Goal: Information Seeking & Learning: Learn about a topic

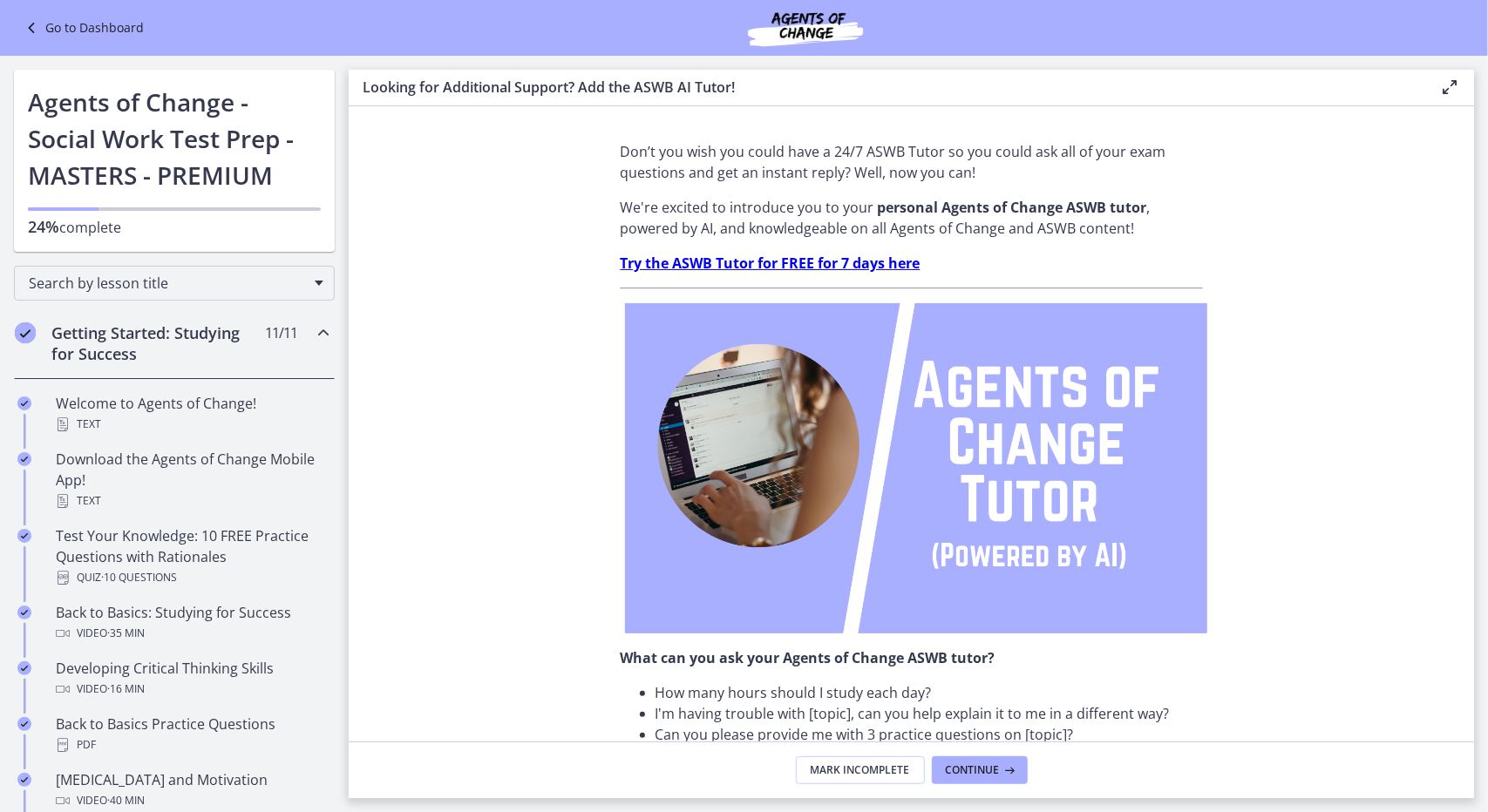
scroll to position [9, 0]
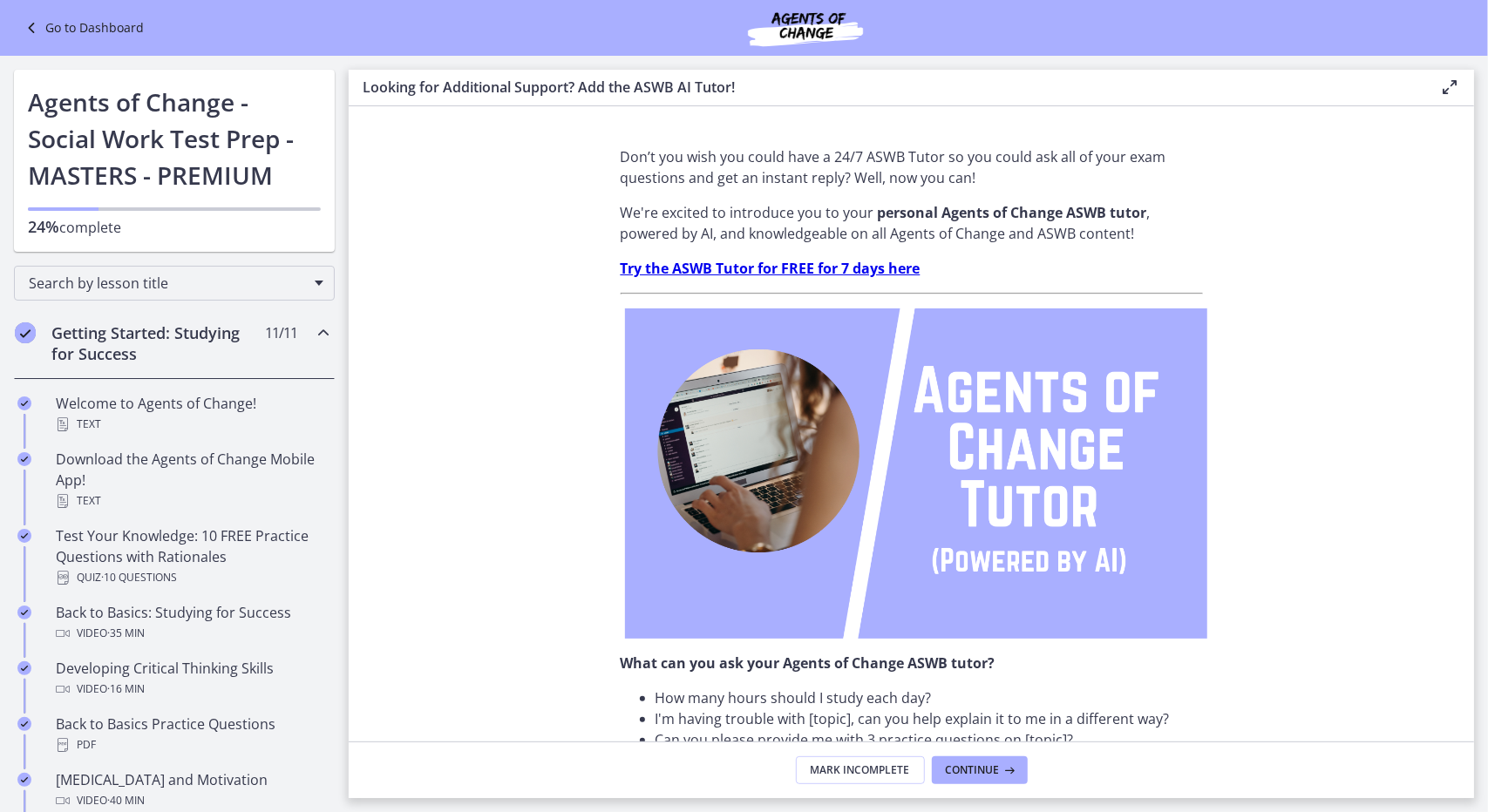
click at [312, 336] on icon "Chapters" at bounding box center [322, 332] width 21 height 21
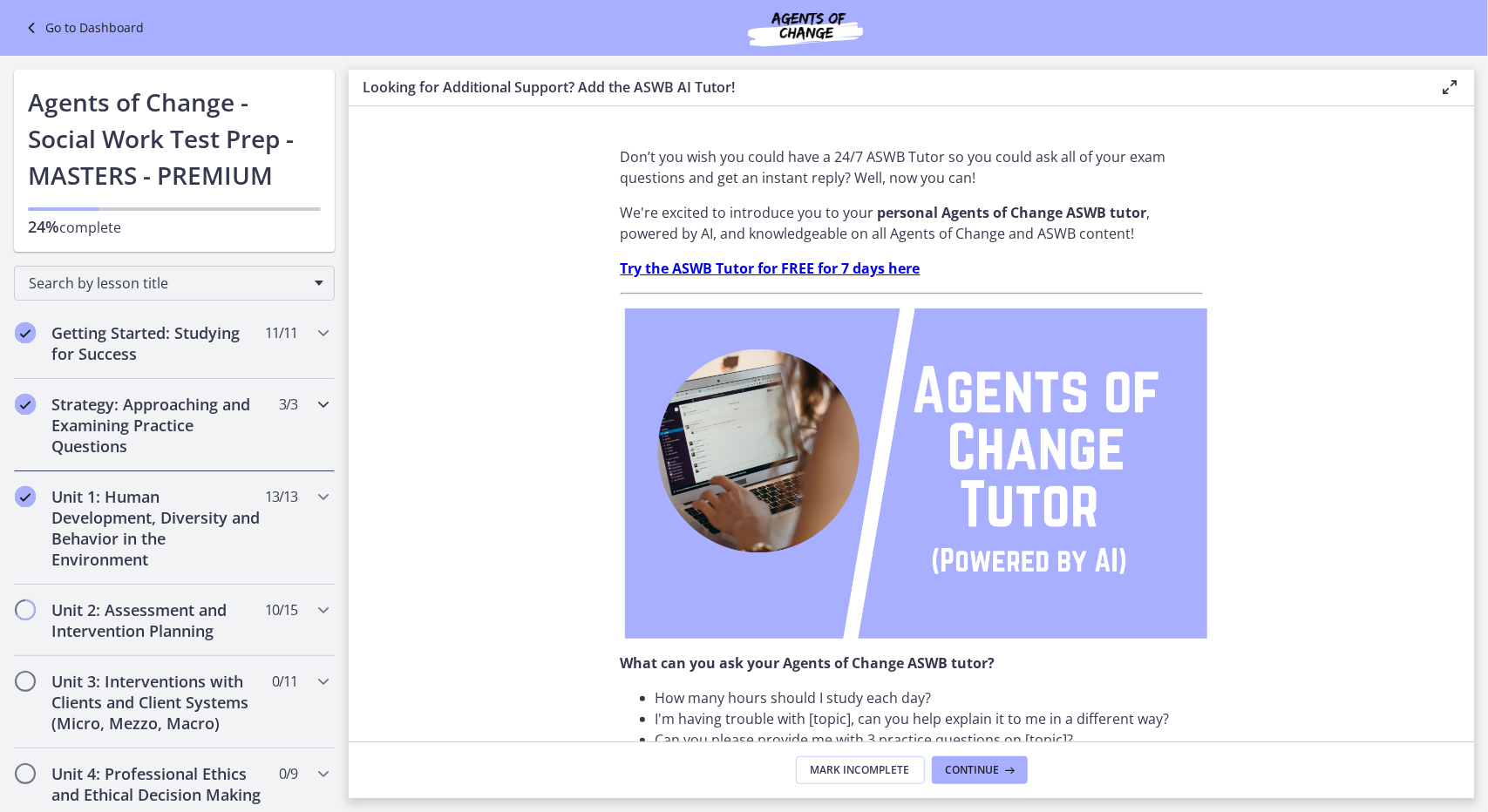
click at [312, 405] on icon "Chapters" at bounding box center [322, 404] width 21 height 21
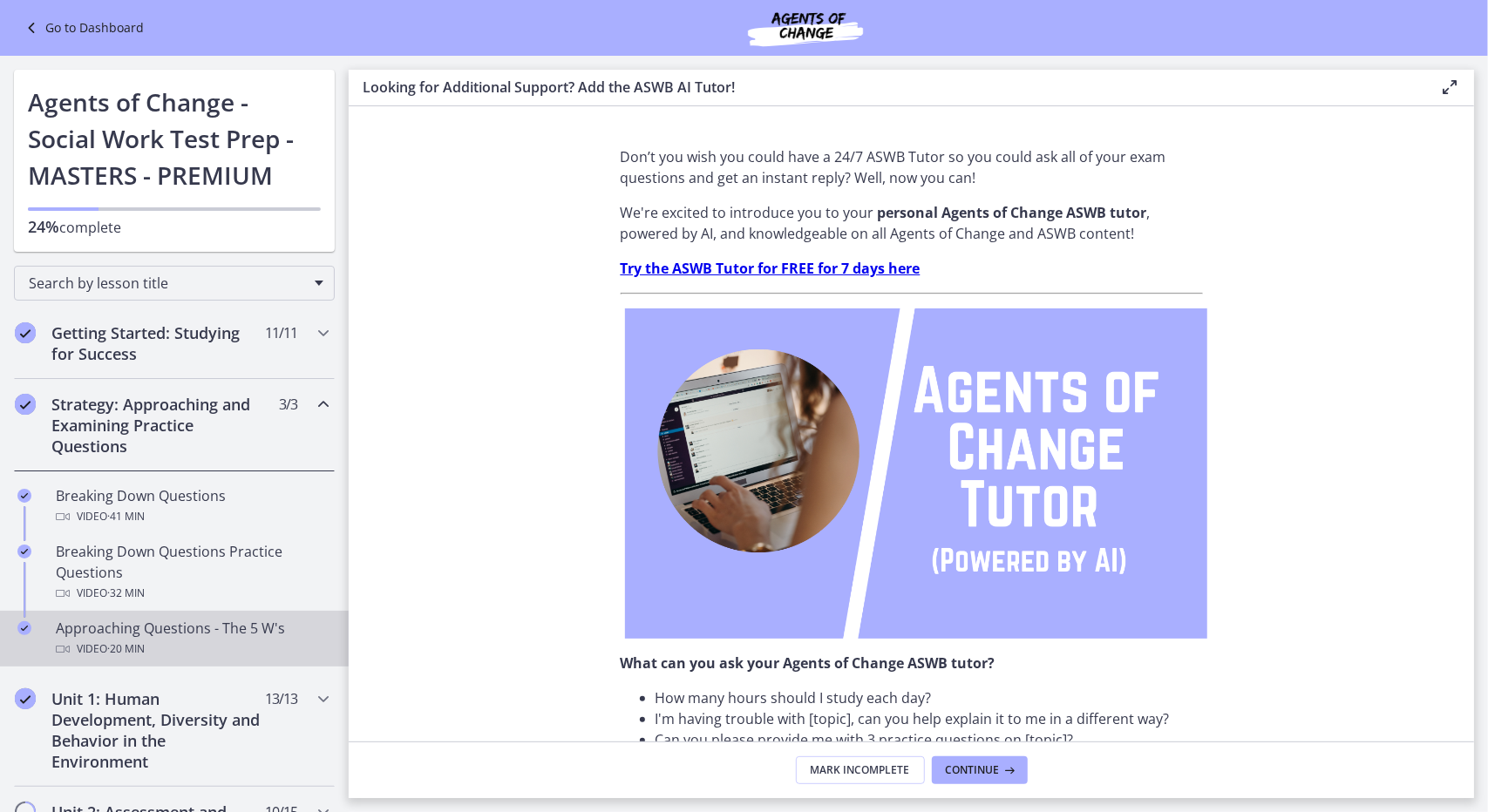
click at [200, 631] on div "Approaching Questions - The 5 W's Video · 20 min" at bounding box center [192, 638] width 272 height 42
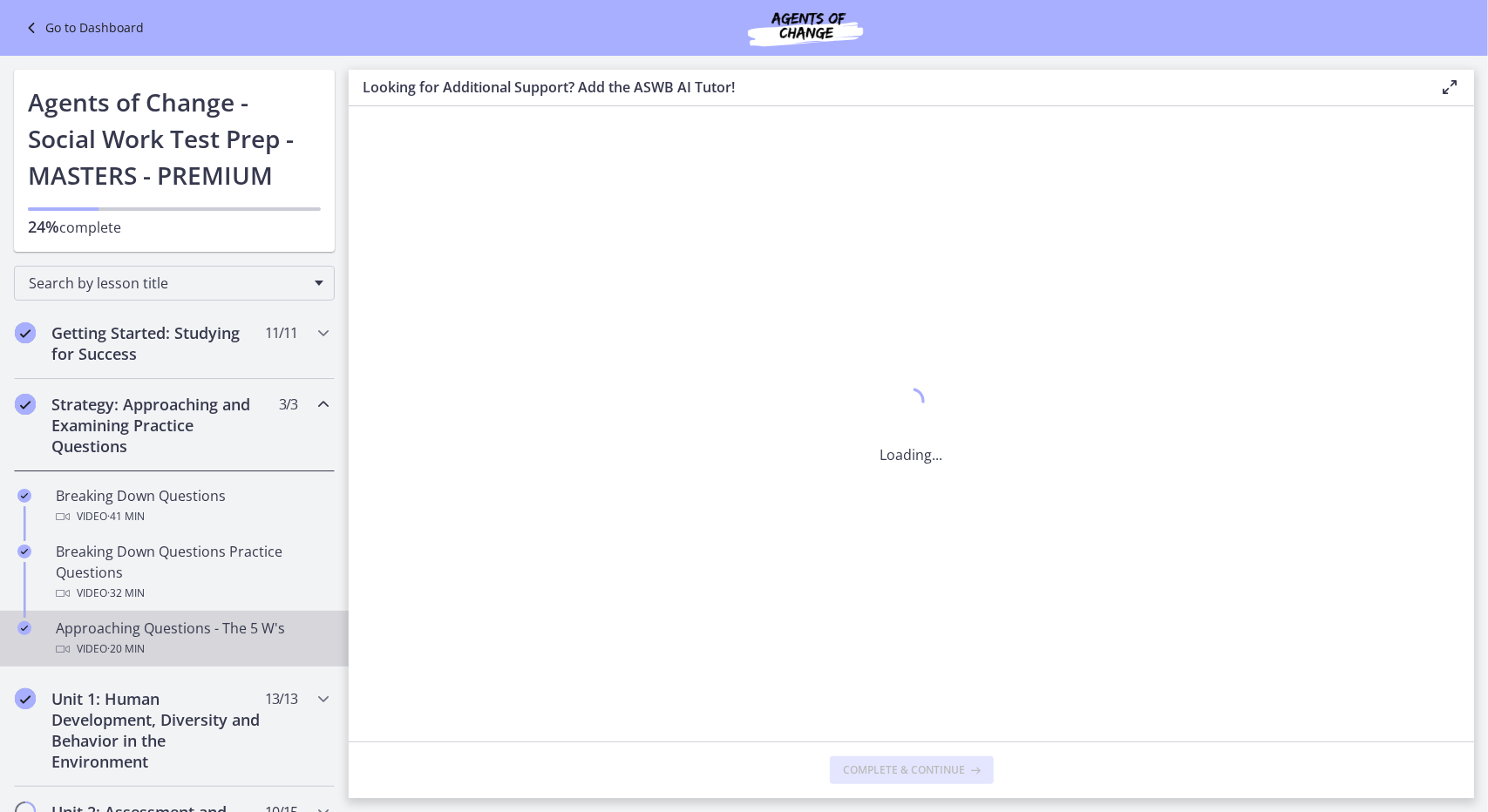
scroll to position [0, 0]
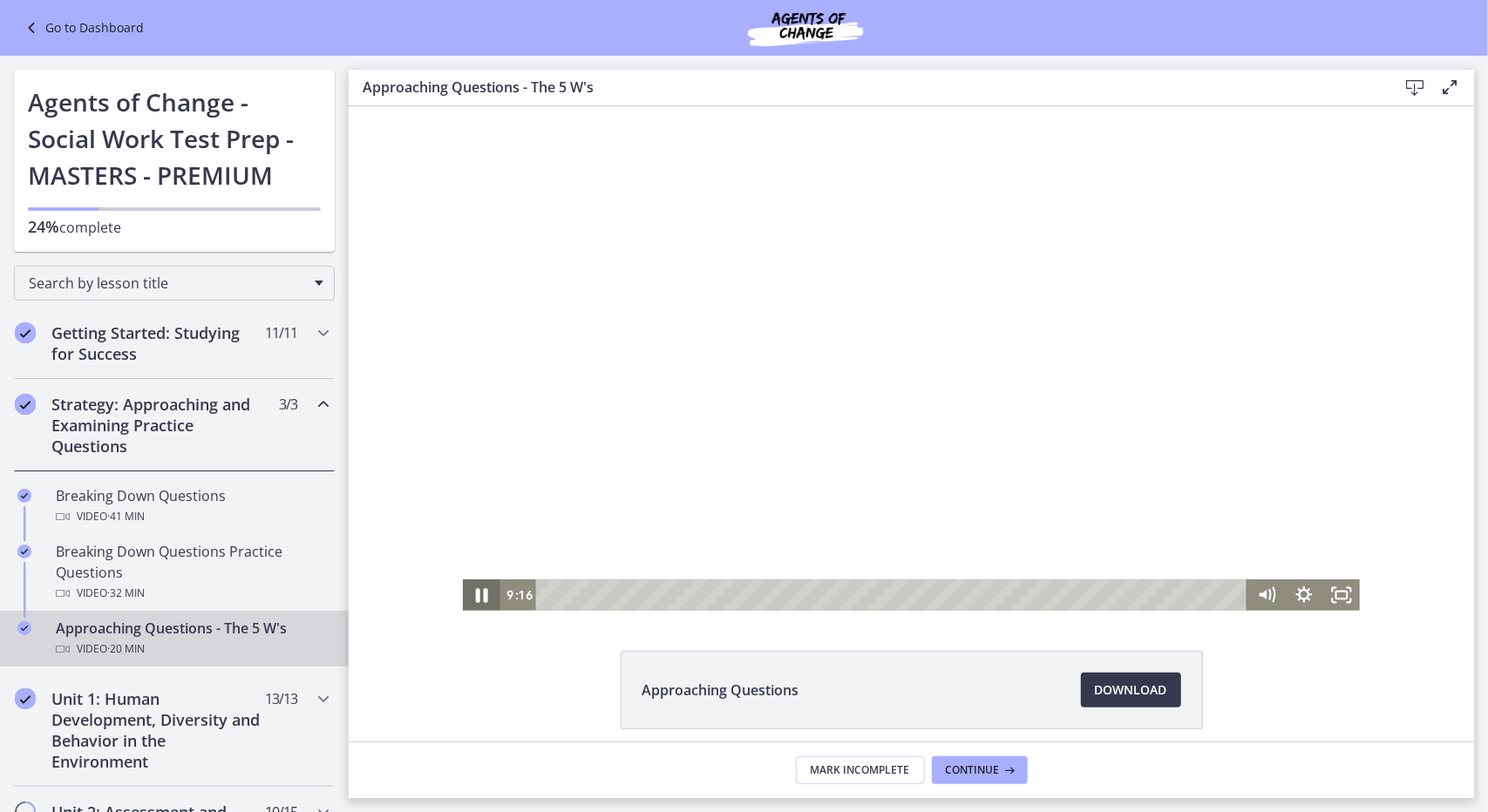
click at [469, 590] on icon "Pause" at bounding box center [480, 593] width 44 height 37
